Goal: Find specific page/section: Find specific page/section

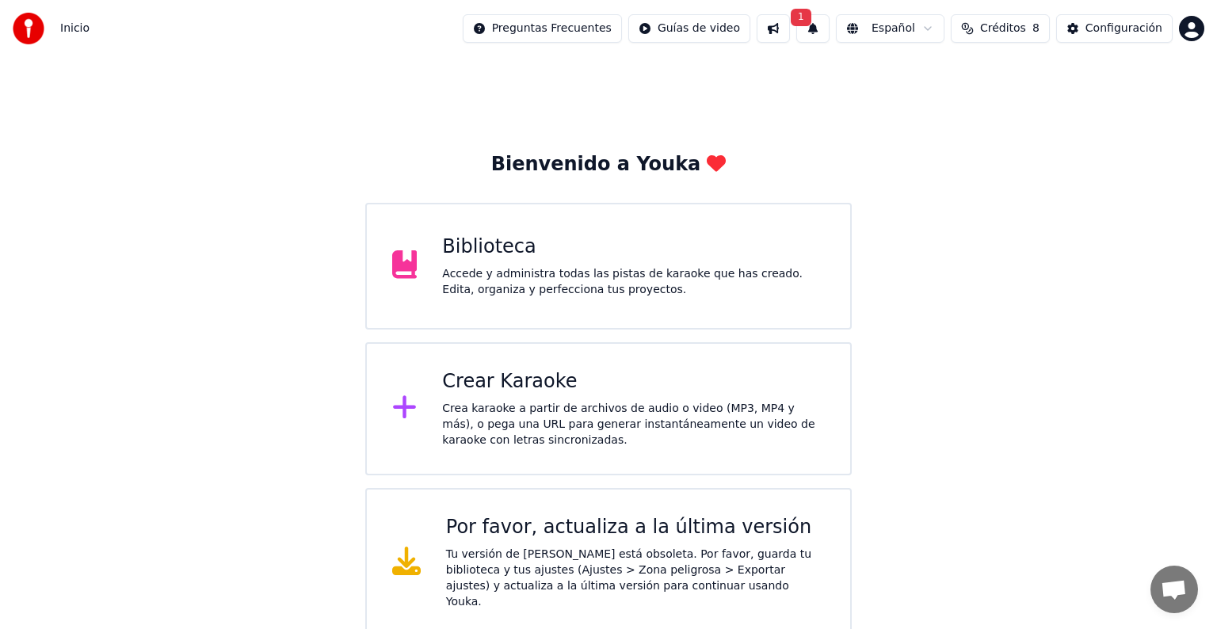
click at [814, 32] on button "1" at bounding box center [812, 28] width 33 height 29
click at [893, 86] on button "Actualizar" at bounding box center [930, 78] width 82 height 29
click at [640, 251] on div "Biblioteca" at bounding box center [633, 246] width 383 height 25
